Goal: Find specific page/section: Find specific page/section

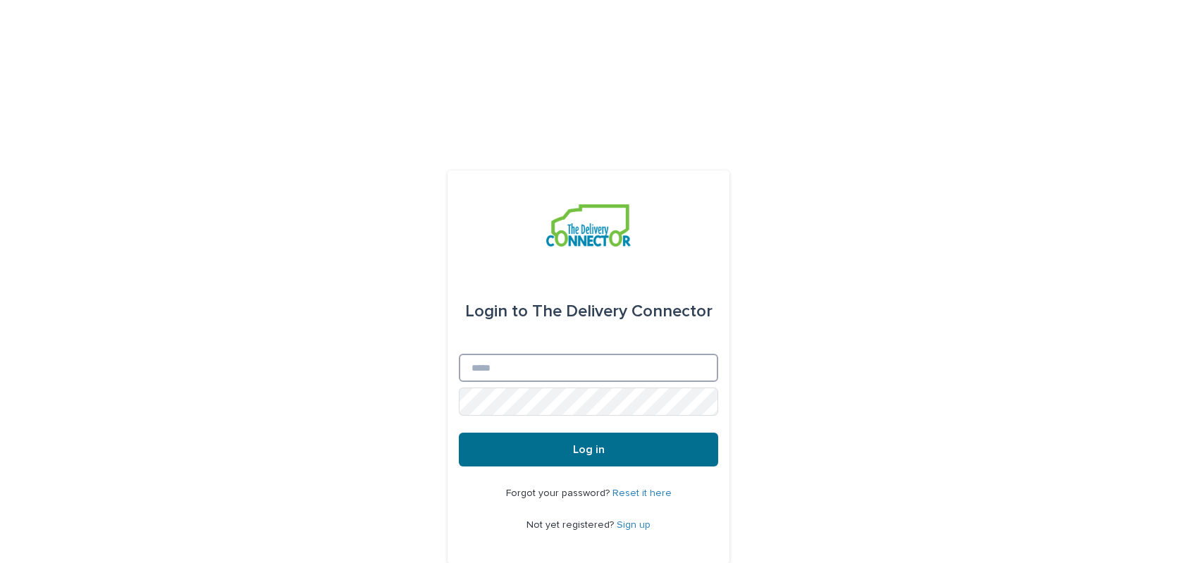
type input "**********"
click at [585, 444] on span "Log in" at bounding box center [589, 449] width 32 height 11
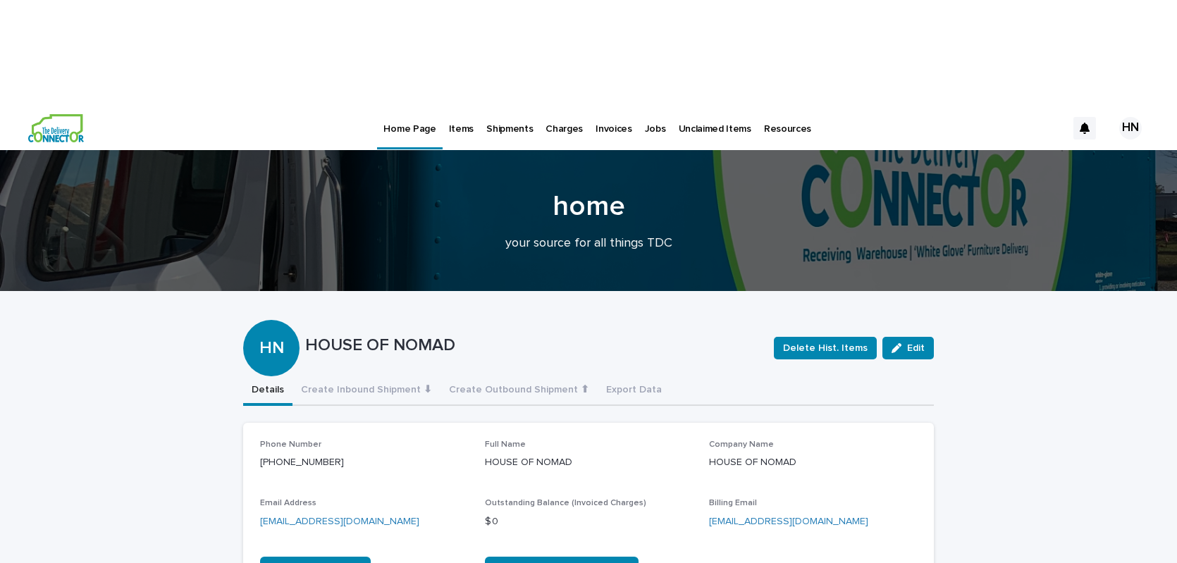
click at [450, 106] on p "Items" at bounding box center [461, 121] width 25 height 30
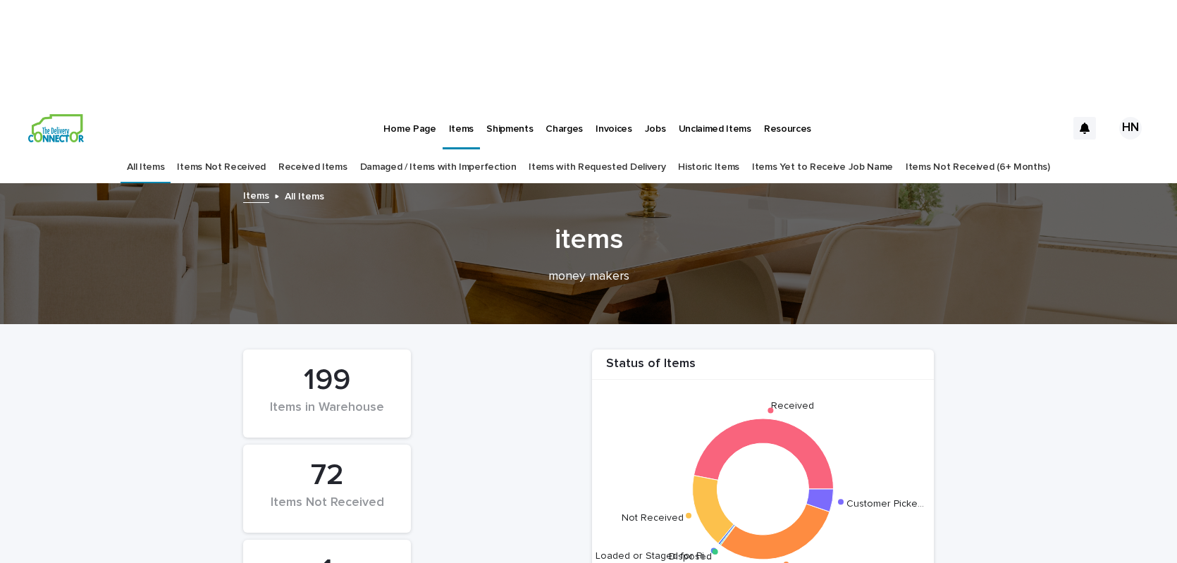
click at [334, 151] on link "Received Items" at bounding box center [312, 167] width 69 height 33
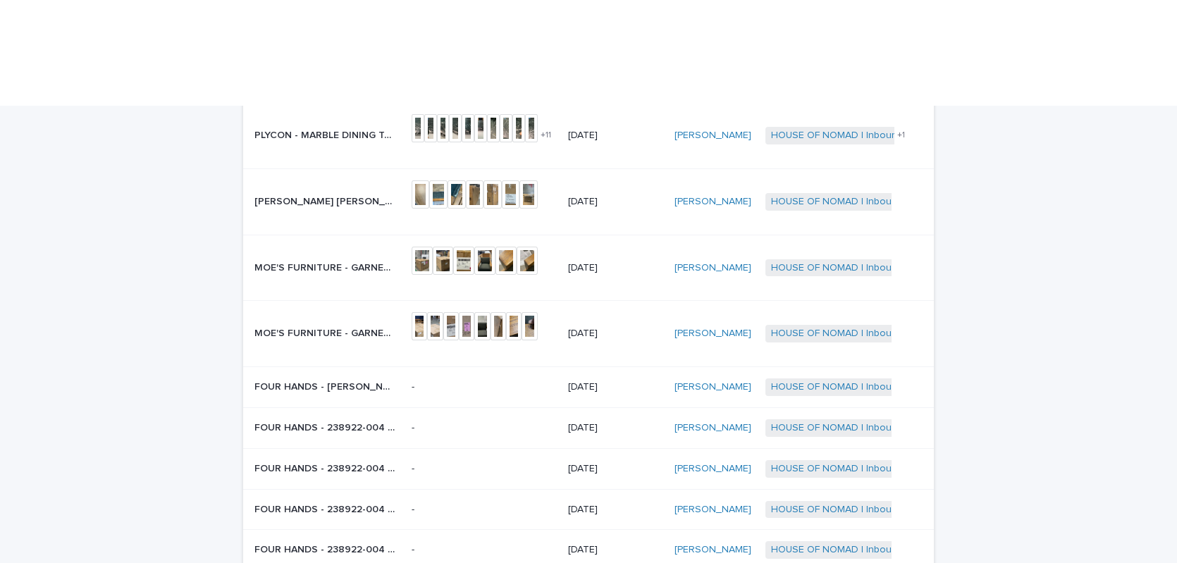
scroll to position [243, 0]
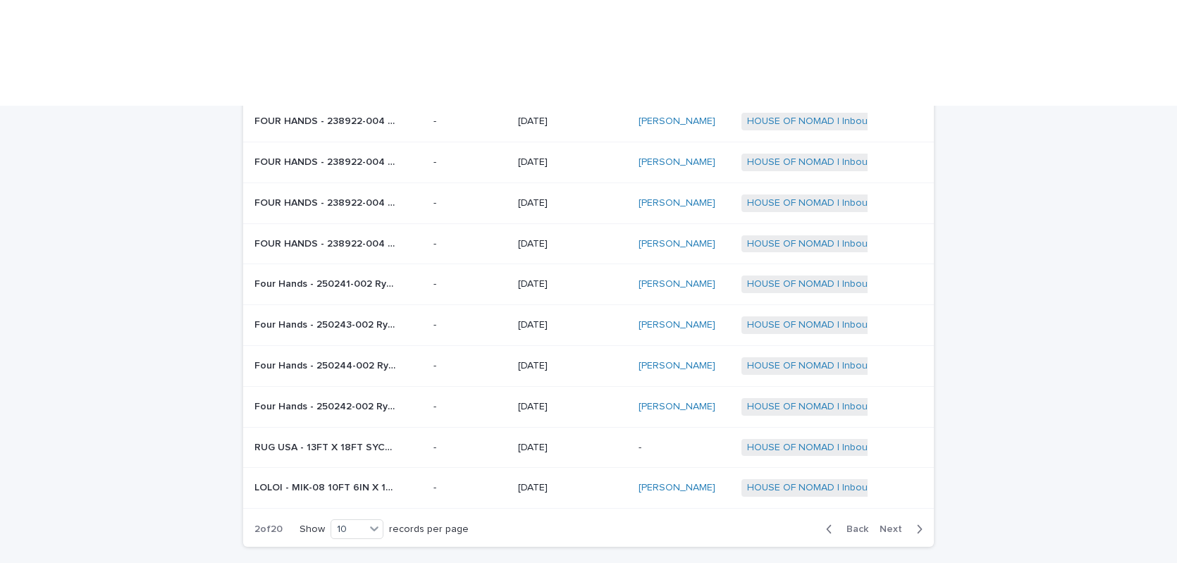
scroll to position [146, 0]
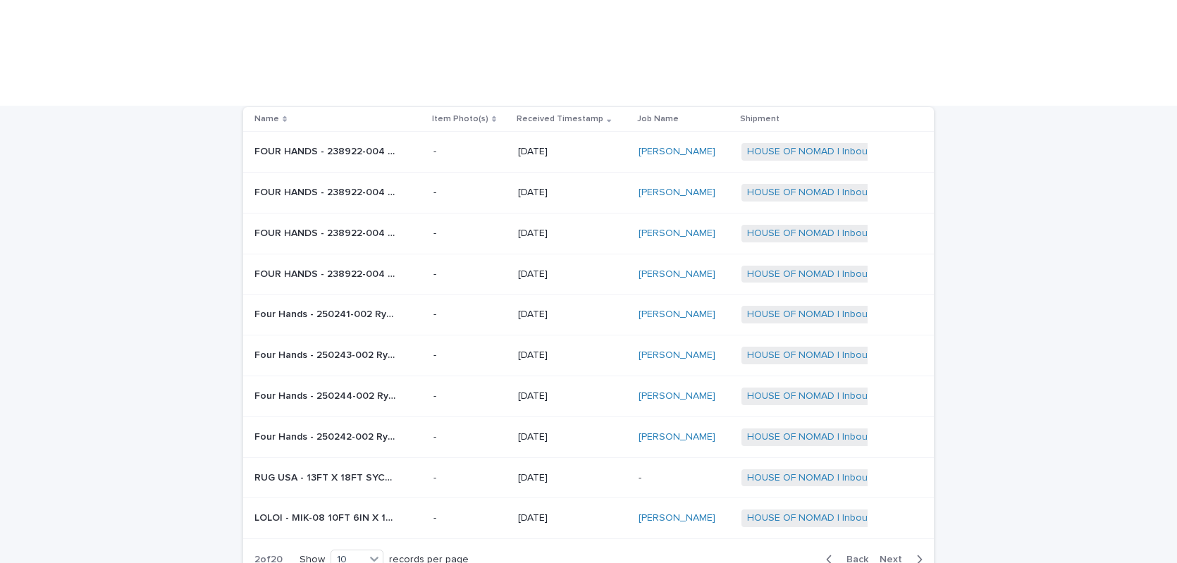
click at [893, 553] on button "Next" at bounding box center [904, 559] width 60 height 13
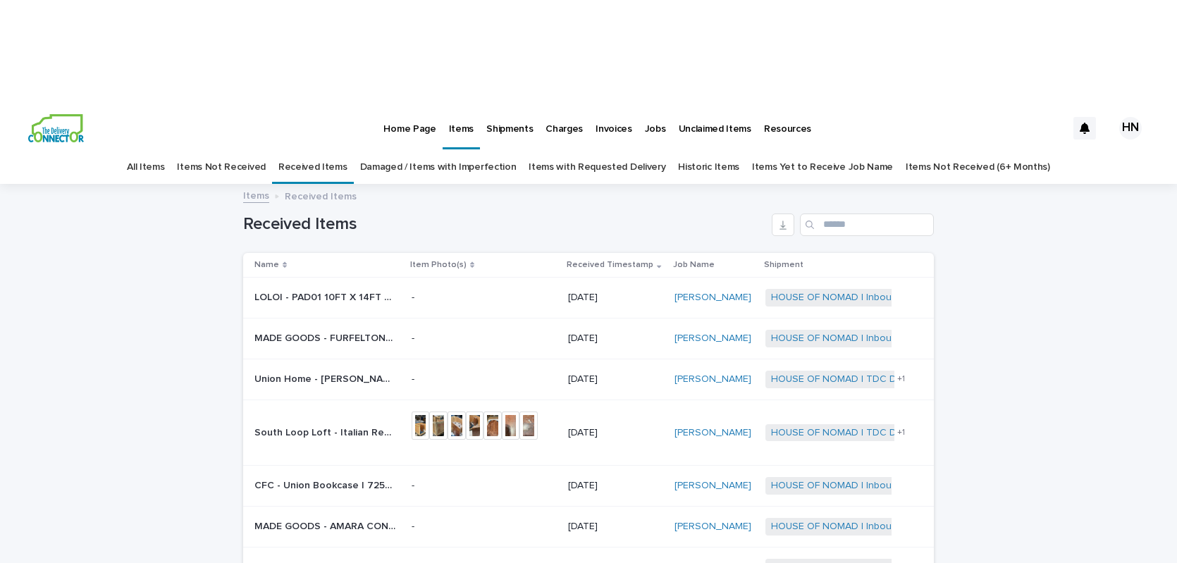
click at [792, 151] on link "Items Yet to Receive Job Name" at bounding box center [822, 167] width 141 height 33
